Goal: Transaction & Acquisition: Purchase product/service

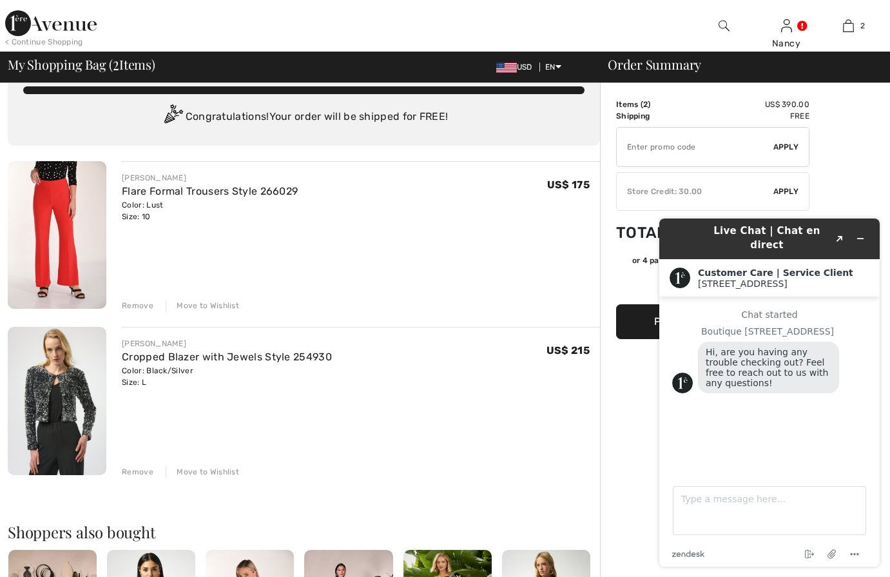
scroll to position [28, 0]
click at [204, 303] on div "Move to Wishlist" at bounding box center [202, 305] width 73 height 12
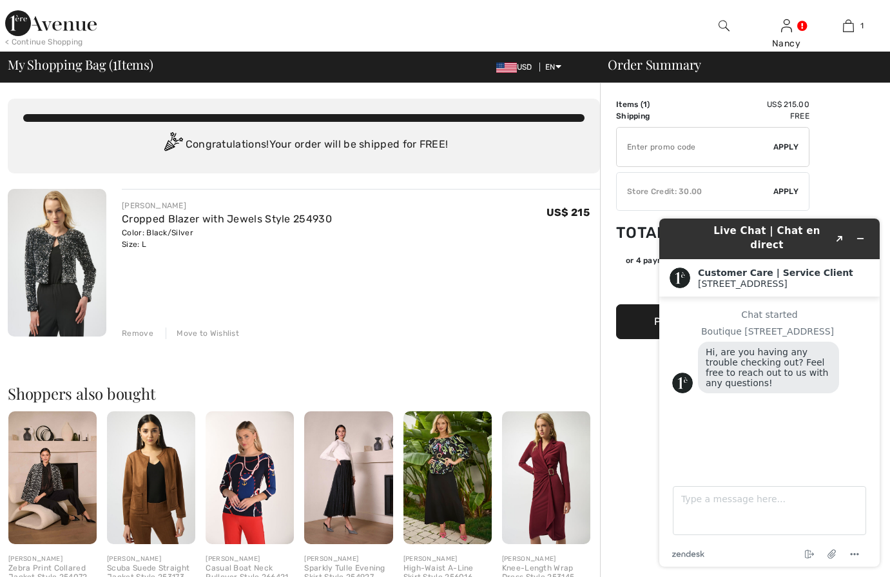
scroll to position [0, 0]
click at [642, 145] on input "TEXT" at bounding box center [694, 147] width 157 height 39
click at [636, 158] on input "TEXT" at bounding box center [694, 147] width 157 height 39
type input "GC005019361"
click at [514, 243] on div "JOSEPH RIBKOFF Cropped Blazer with Jewels Style 254930 Color: Black/Silver Size…" at bounding box center [361, 225] width 478 height 50
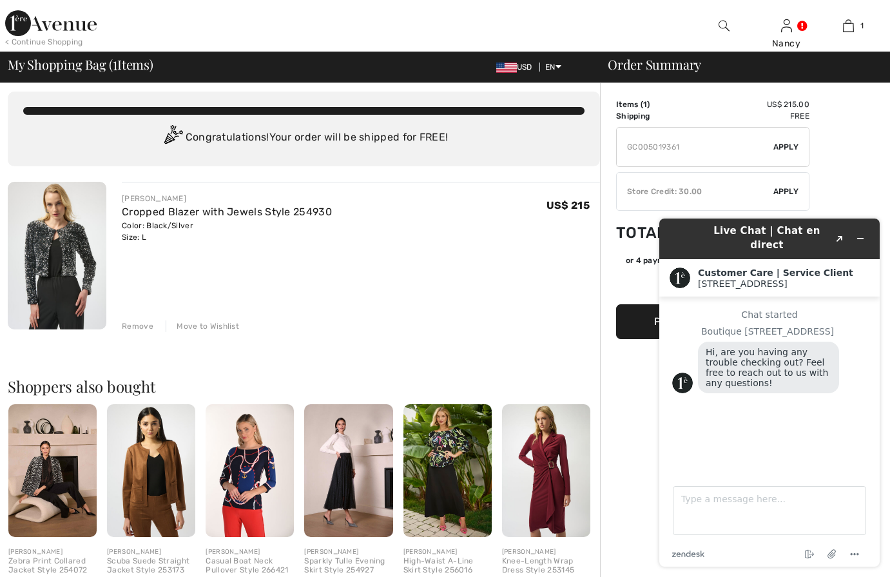
scroll to position [7, 0]
click at [528, 290] on div "JOSEPH RIBKOFF Cropped Blazer with Jewels Style 254930 Color: Black/Silver Size…" at bounding box center [361, 257] width 478 height 150
click at [843, 233] on button "Created with Sketch." at bounding box center [839, 238] width 21 height 18
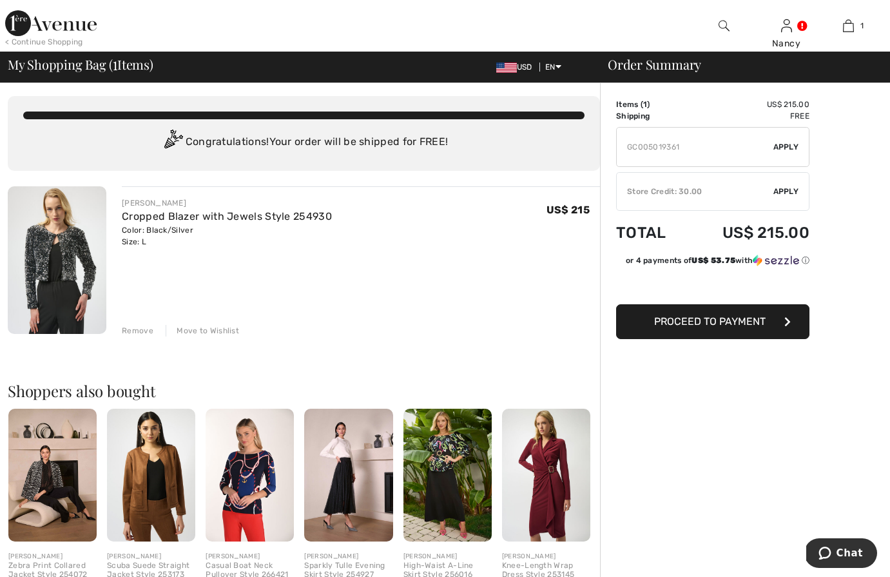
scroll to position [3, 0]
click at [790, 145] on span "Apply" at bounding box center [786, 147] width 26 height 12
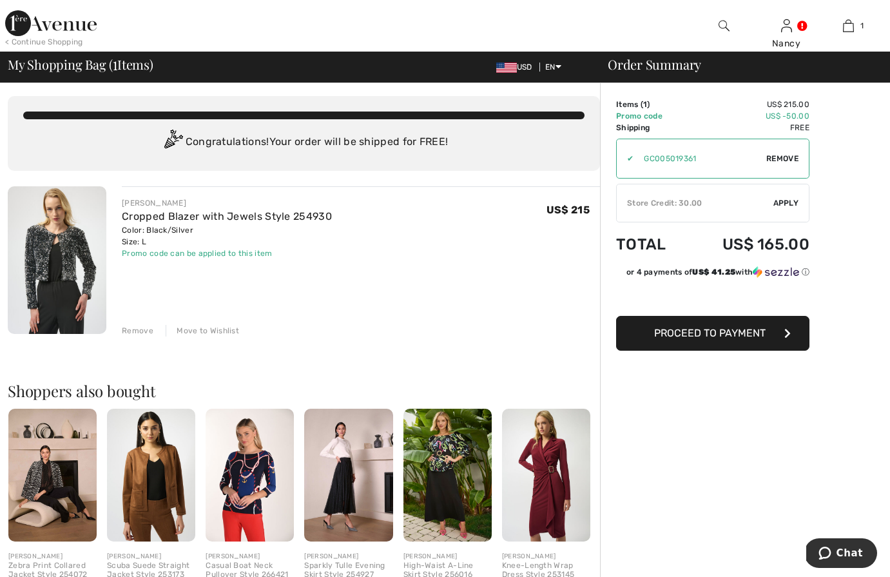
click at [782, 200] on span "Apply" at bounding box center [786, 203] width 26 height 12
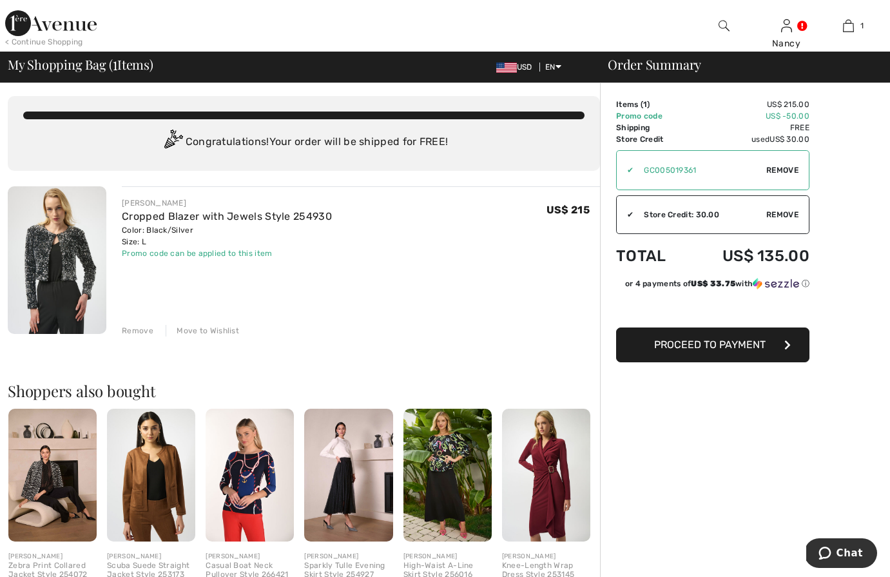
click at [647, 345] on button "Proceed to Payment" at bounding box center [712, 344] width 193 height 35
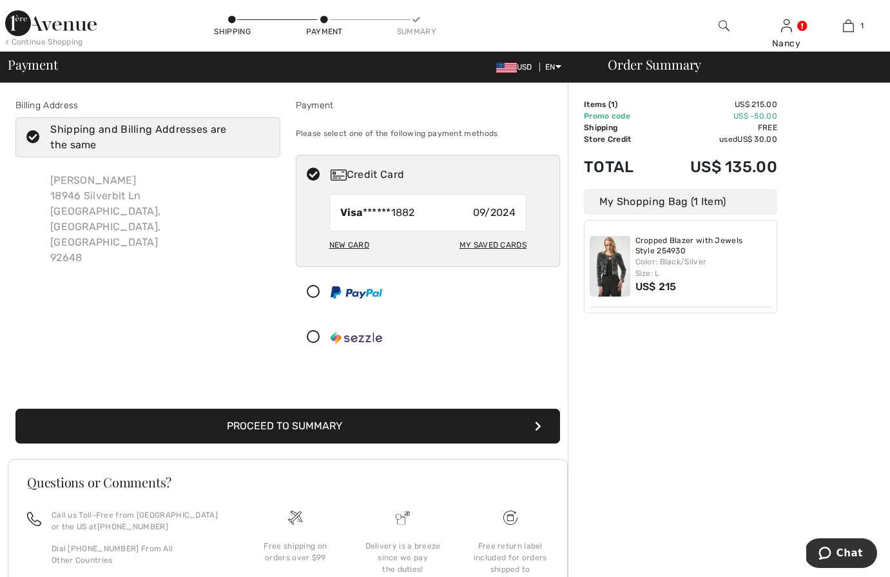
click at [484, 242] on div "My Saved Cards" at bounding box center [492, 245] width 67 height 22
radio input "true"
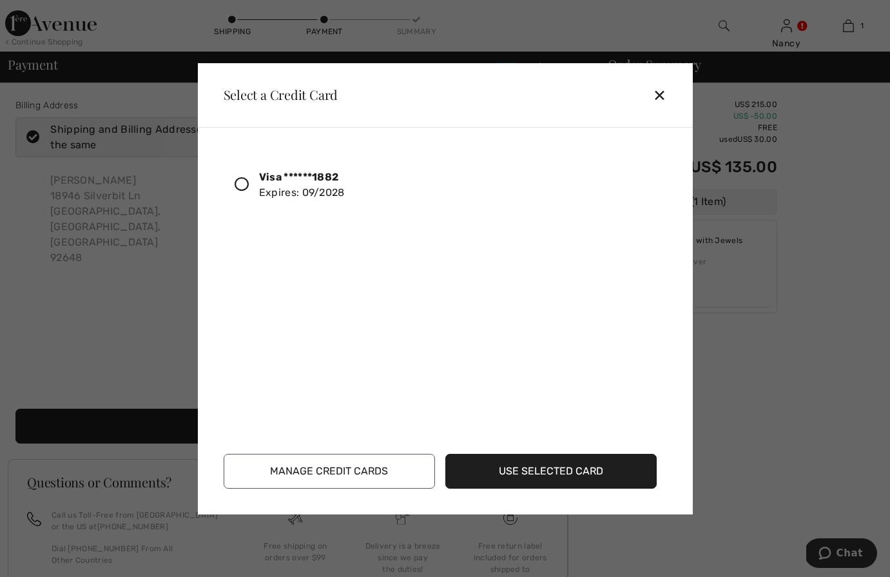
click at [539, 470] on button "Use Selected Card" at bounding box center [550, 470] width 211 height 35
click at [242, 181] on icon at bounding box center [241, 184] width 14 height 14
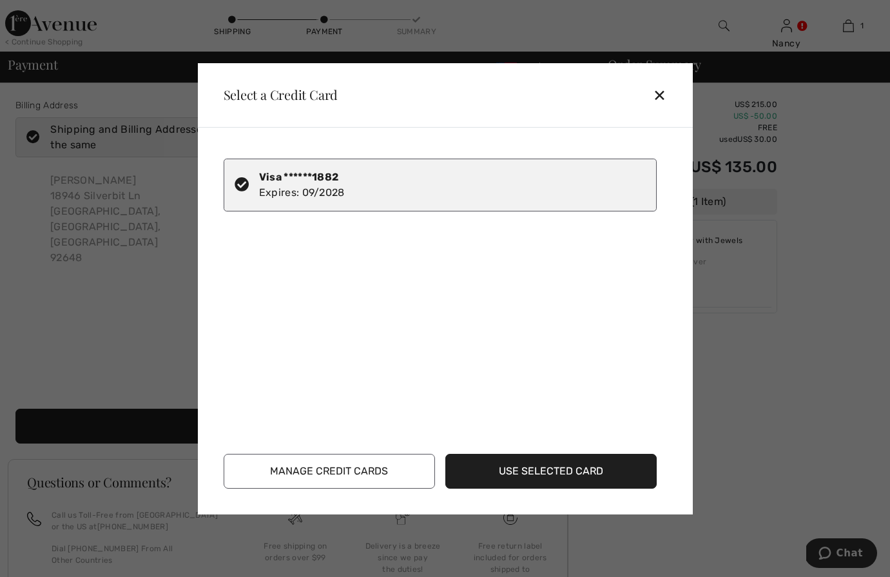
click at [555, 468] on button "Use Selected Card" at bounding box center [550, 470] width 211 height 35
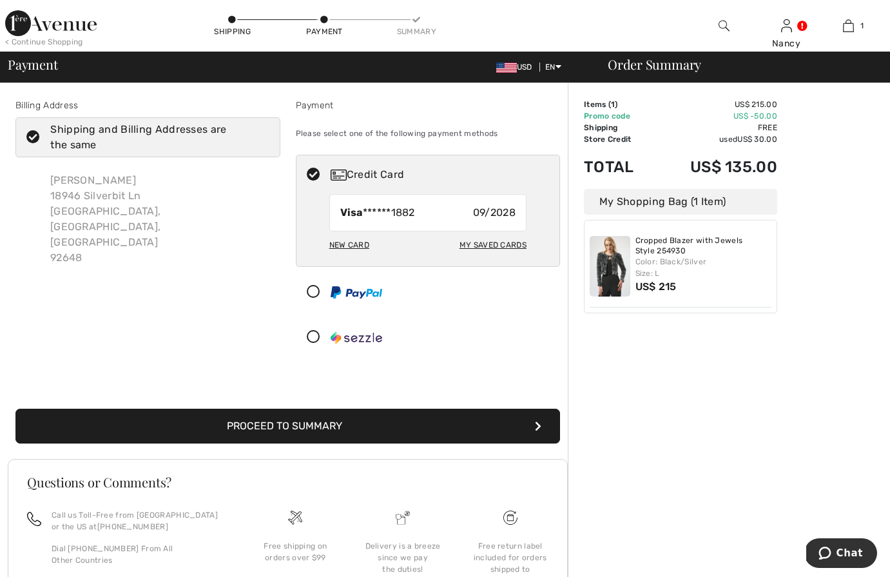
click at [417, 423] on button "Proceed to Summary" at bounding box center [287, 425] width 544 height 35
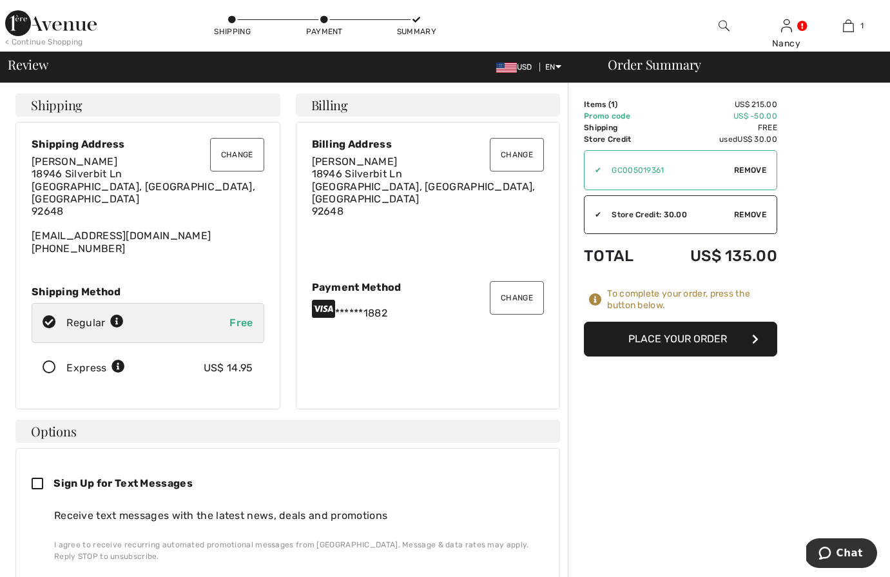
click at [654, 339] on button "Place Your Order" at bounding box center [680, 338] width 193 height 35
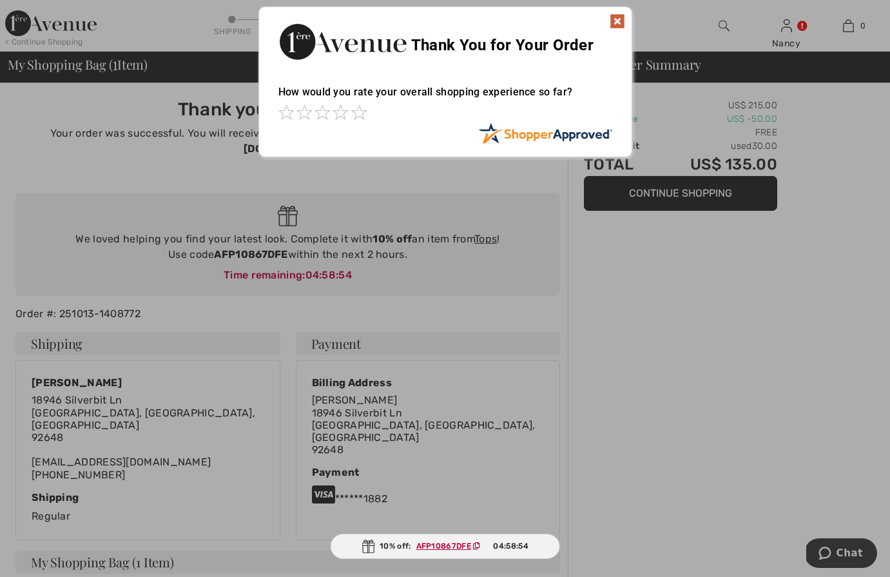
click at [367, 115] on div at bounding box center [445, 113] width 334 height 18
click at [362, 114] on span at bounding box center [358, 111] width 15 height 15
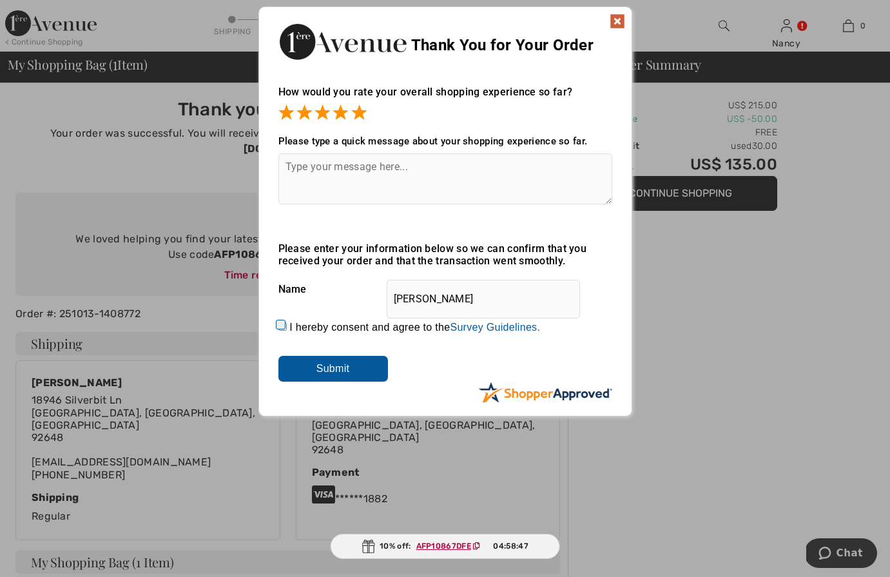
click at [301, 180] on textarea at bounding box center [445, 178] width 334 height 51
click at [301, 176] on textarea at bounding box center [445, 178] width 334 height 51
click at [292, 167] on textarea at bounding box center [445, 178] width 334 height 51
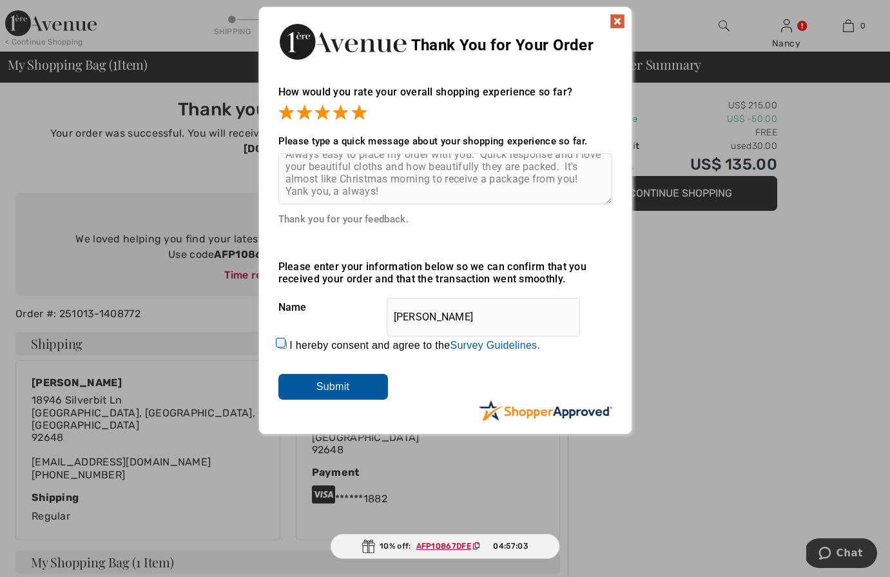
scroll to position [21, 0]
click at [338, 195] on textarea "Always easy to place my order with you. Quick response and I love your beautifu…" at bounding box center [445, 178] width 334 height 51
click at [410, 196] on textarea "Always easy to place my order with you. Quick response and I love your beautifu…" at bounding box center [445, 178] width 334 height 51
click at [409, 198] on textarea "Always easy to place my order with you. Quick response and I love your beautifu…" at bounding box center [445, 178] width 334 height 51
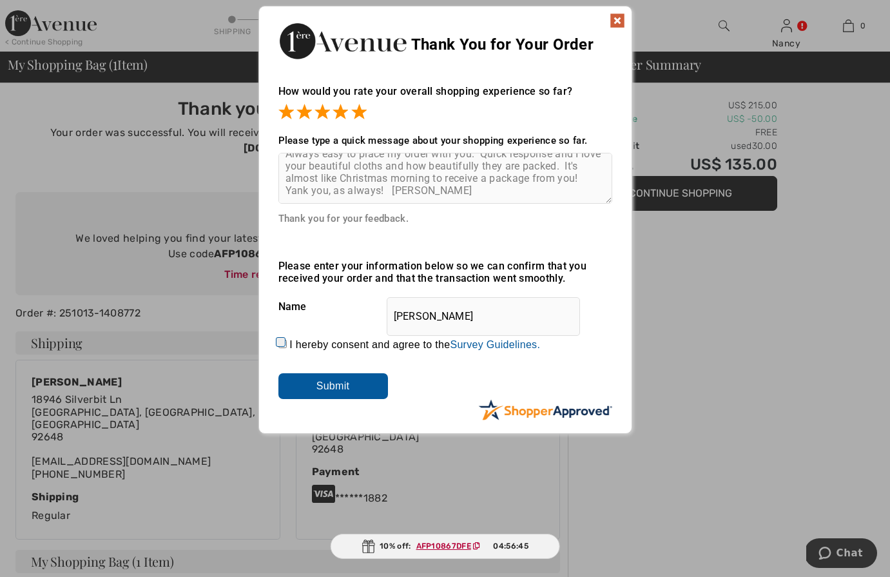
scroll to position [1, 0]
type textarea "Always easy to place my order with you. Quick response and I love your beautifu…"
click at [278, 343] on input "I hereby consent and agree to the By submitting a review, you grant permission …" at bounding box center [282, 343] width 8 height 8
checkbox input "true"
click at [330, 384] on input "Submit" at bounding box center [333, 386] width 110 height 26
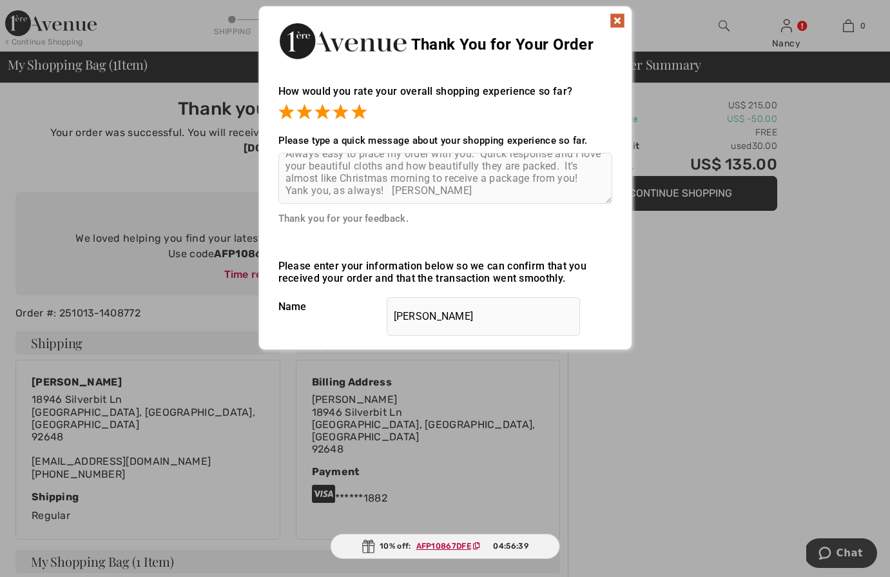
scroll to position [0, 0]
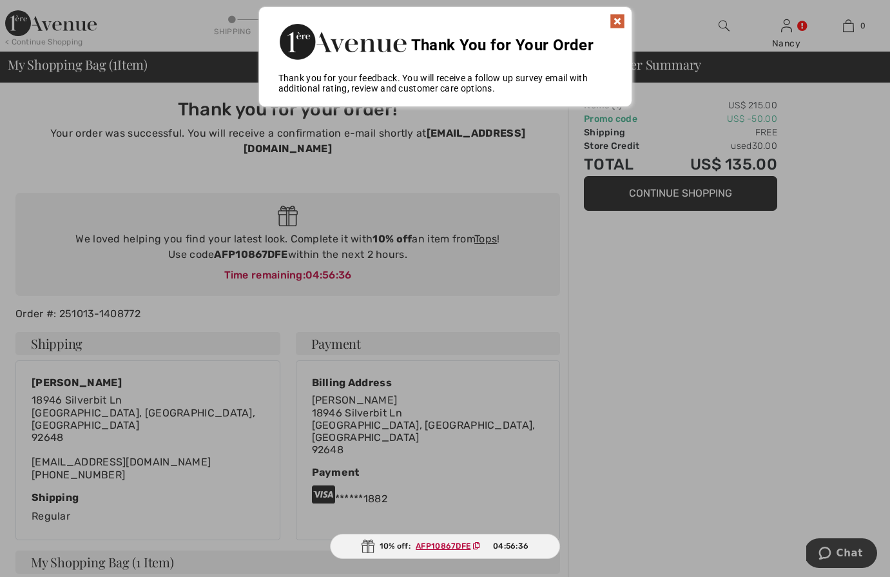
click at [616, 21] on img at bounding box center [616, 21] width 15 height 15
